Goal: Check status: Check status

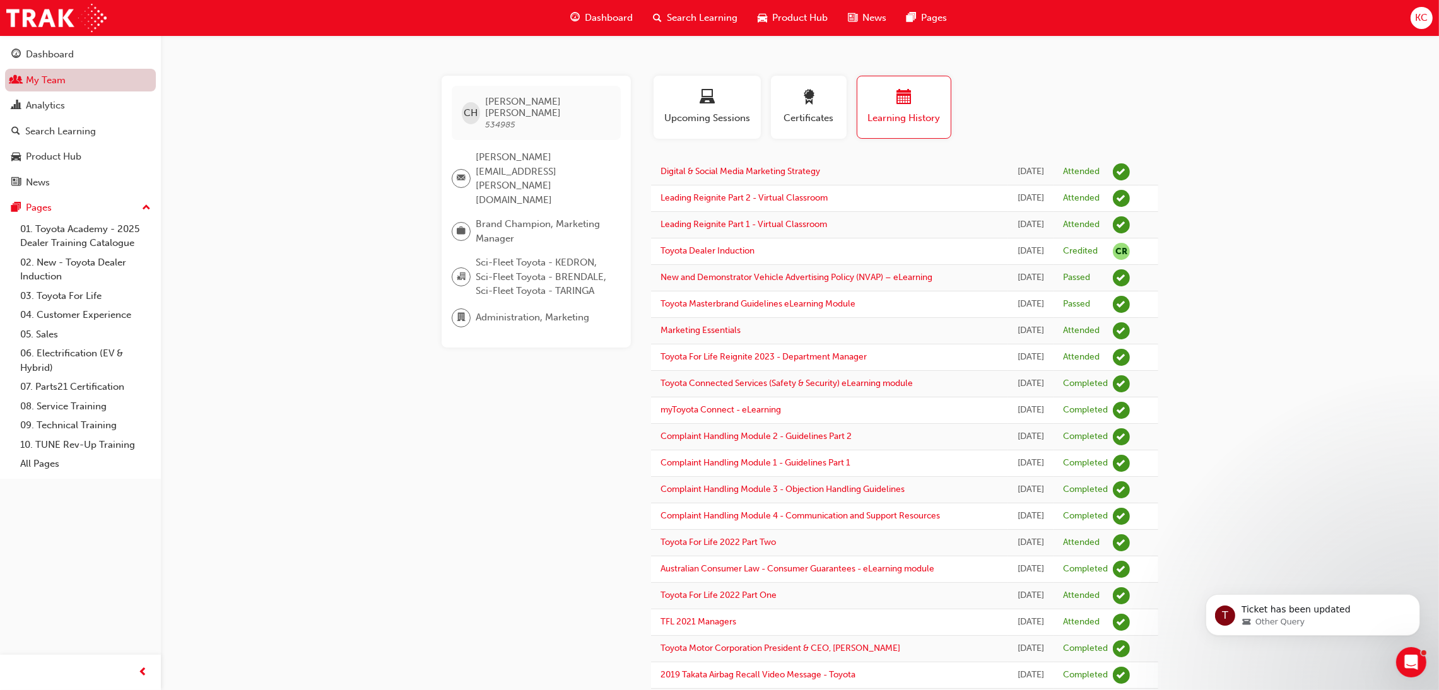
click at [50, 84] on link "My Team" at bounding box center [80, 80] width 151 height 23
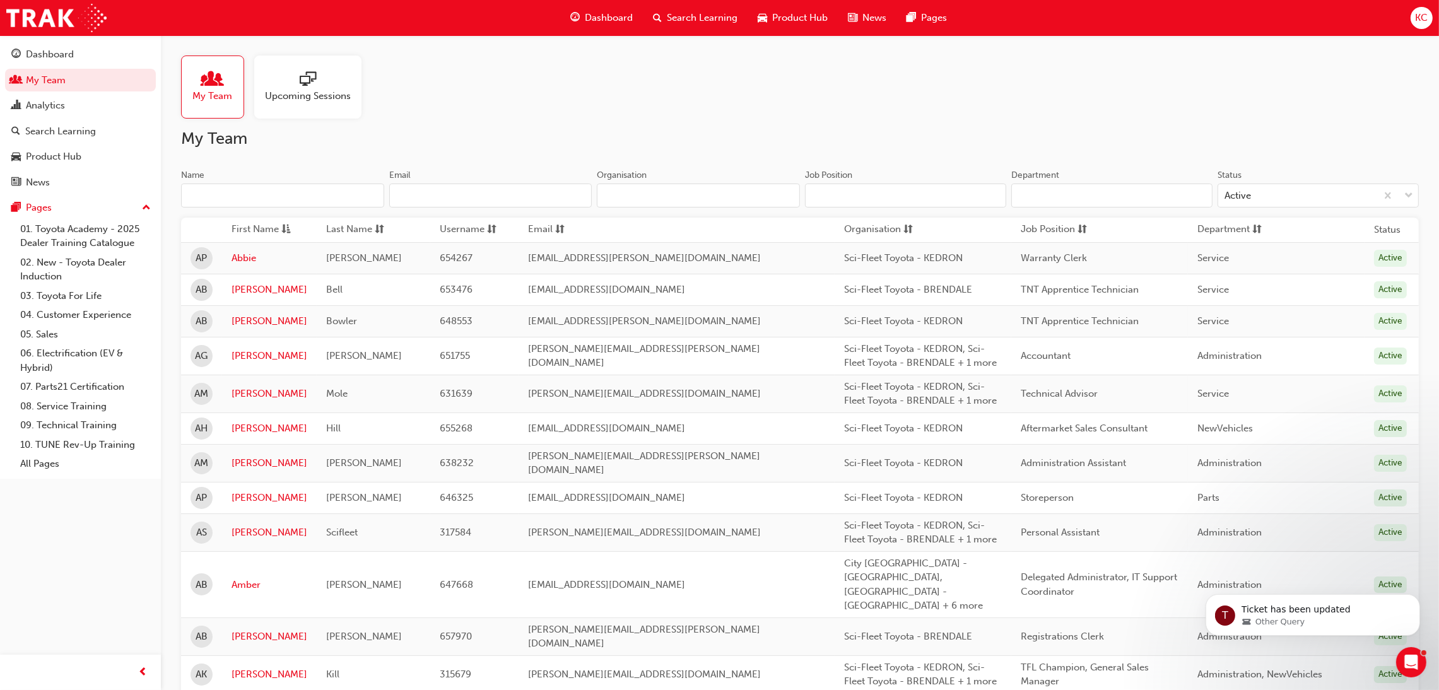
click at [272, 197] on input "Name" at bounding box center [282, 196] width 203 height 24
type input "Kirs"
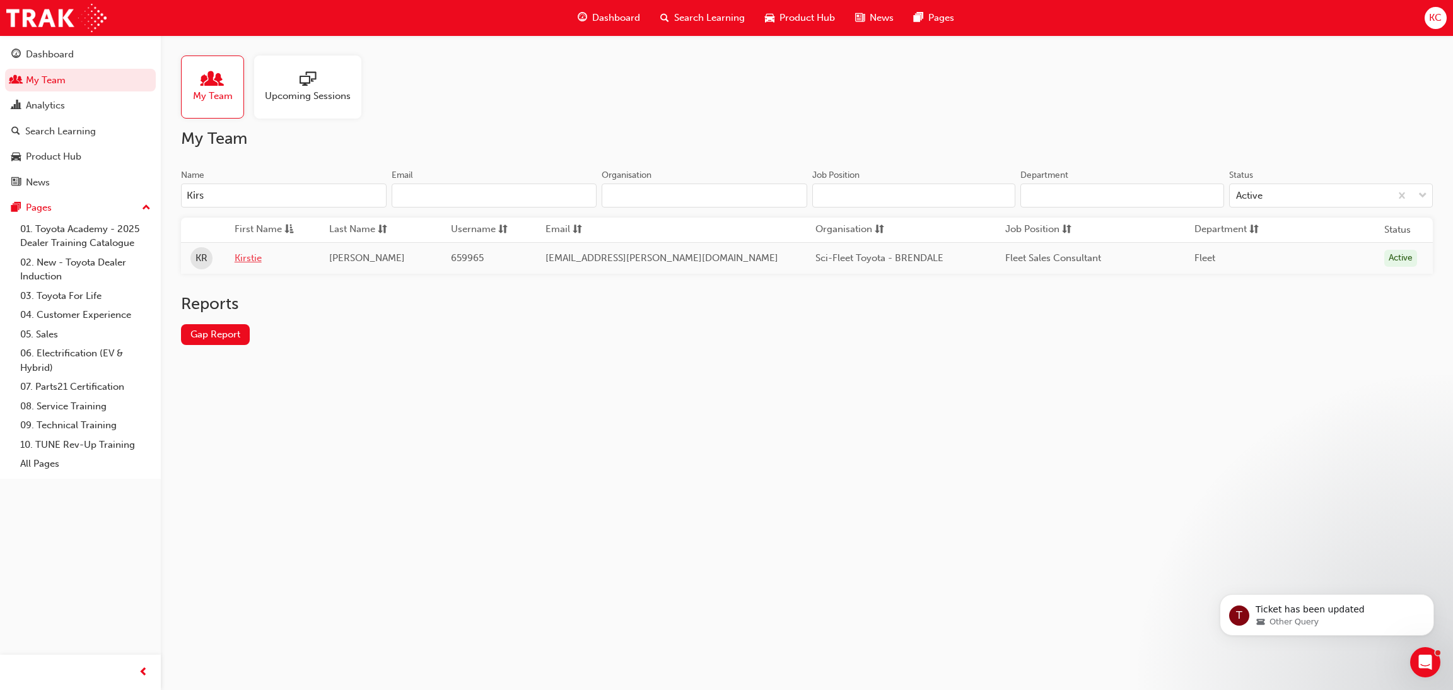
click at [254, 258] on link "Kirstie" at bounding box center [273, 258] width 76 height 15
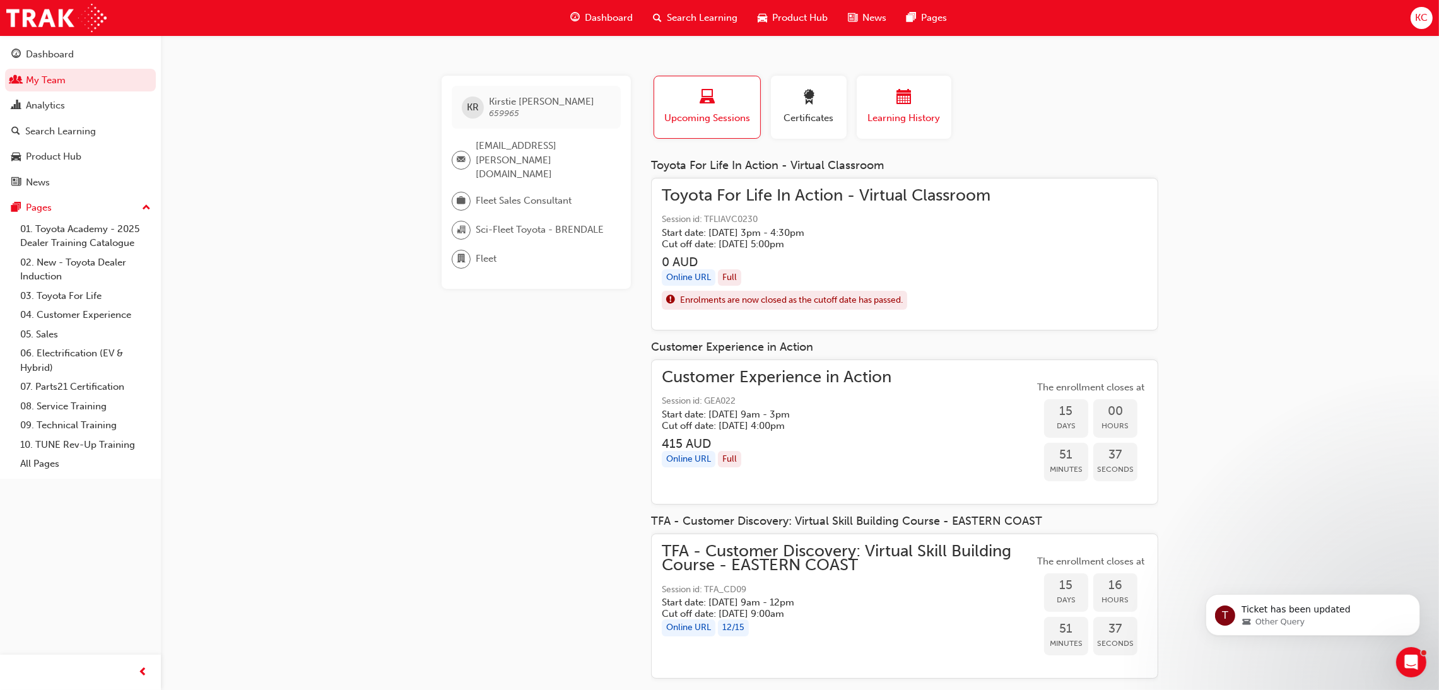
click at [916, 108] on div "Learning History" at bounding box center [904, 108] width 76 height 36
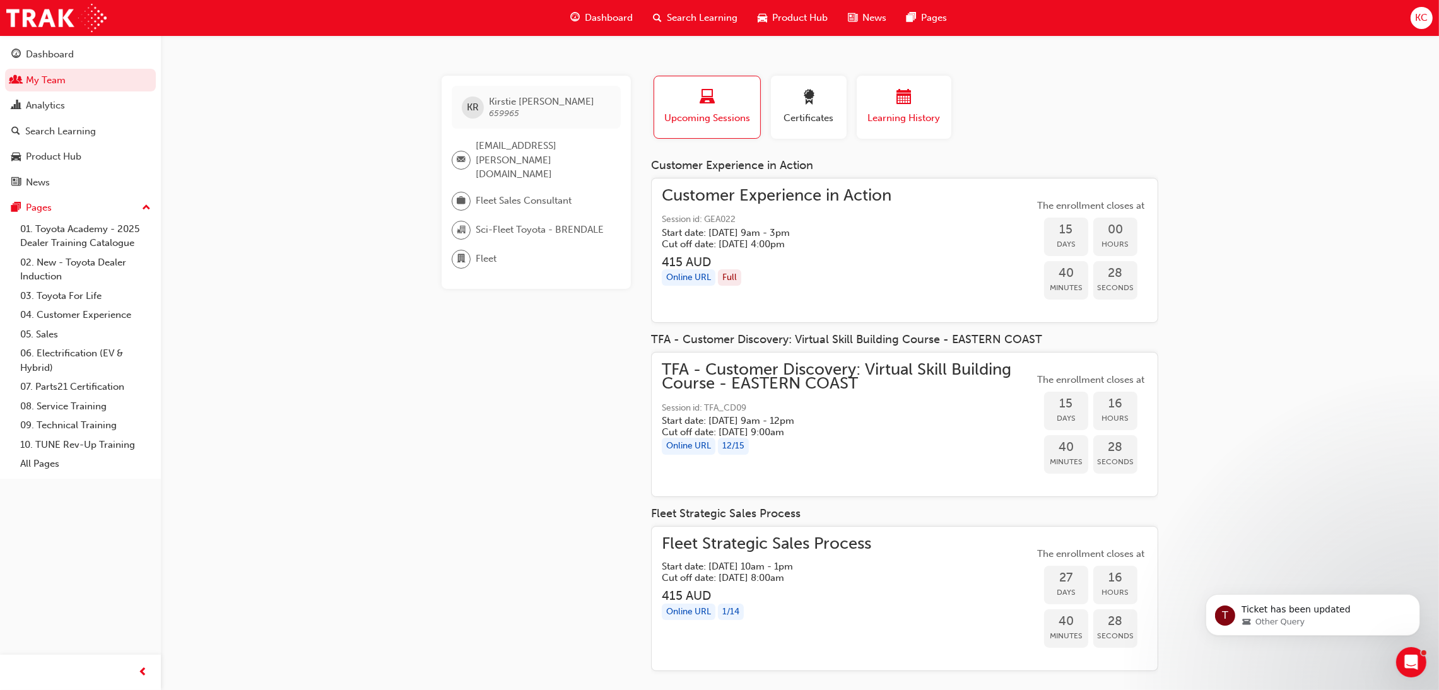
click at [884, 109] on div "Learning History" at bounding box center [904, 108] width 76 height 36
